Goal: Transaction & Acquisition: Subscribe to service/newsletter

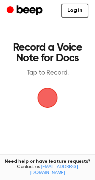
click at [48, 99] on span "button" at bounding box center [47, 97] width 23 height 23
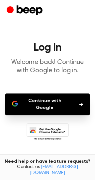
click at [80, 105] on icon "button" at bounding box center [81, 104] width 4 height 4
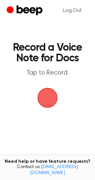
click at [48, 95] on span "button" at bounding box center [47, 97] width 25 height 25
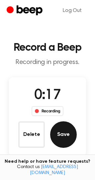
click at [63, 135] on button "Save" at bounding box center [63, 134] width 27 height 27
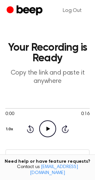
click at [43, 126] on icon "Play Audio" at bounding box center [47, 128] width 17 height 17
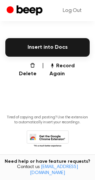
scroll to position [15, 0]
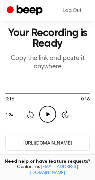
click at [44, 145] on input "[URL][DOMAIN_NAME]" at bounding box center [47, 143] width 84 height 16
click at [46, 114] on icon at bounding box center [48, 114] width 4 height 4
click at [9, 10] on circle "Beep" at bounding box center [10, 9] width 7 height 7
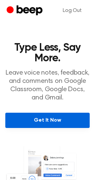
click at [41, 123] on link "Get It Now" at bounding box center [47, 120] width 84 height 15
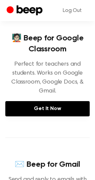
scroll to position [106, 0]
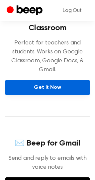
click at [45, 95] on link "Get It Now" at bounding box center [47, 87] width 84 height 15
